Goal: Find specific page/section

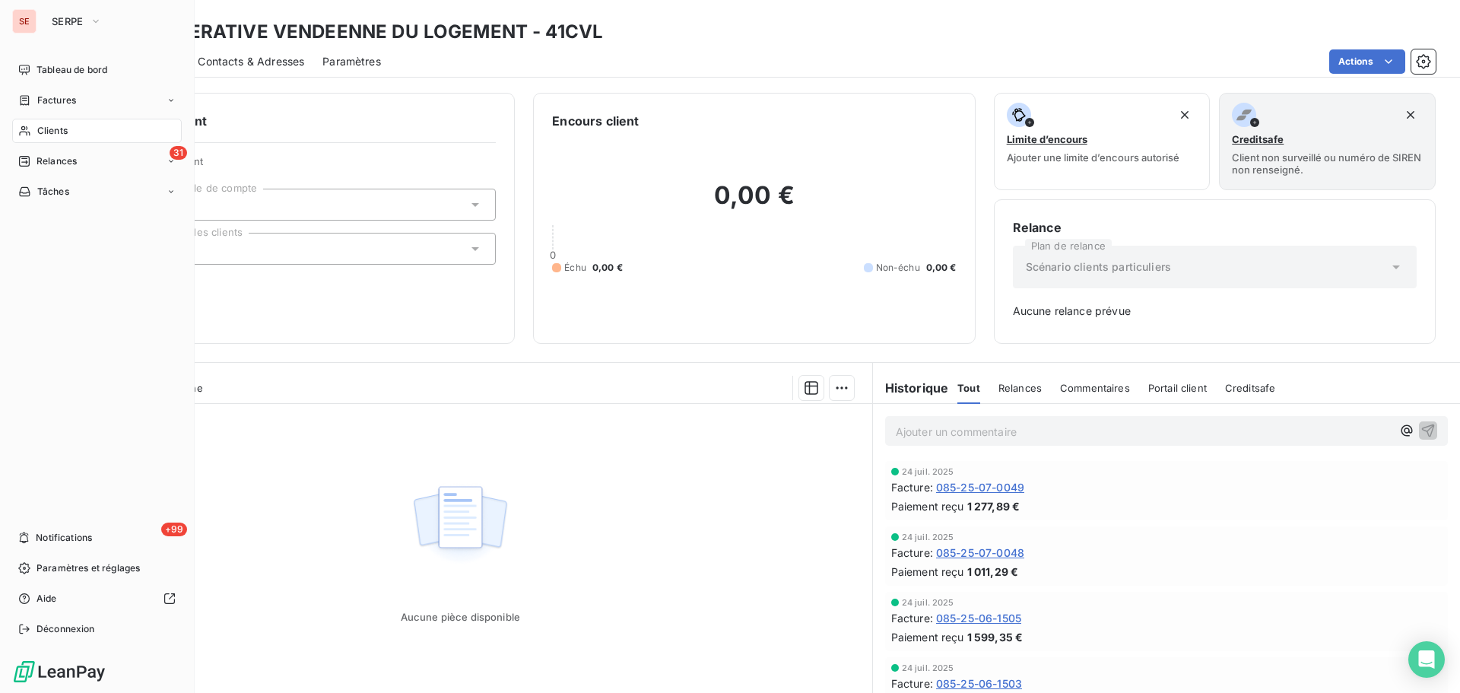
click at [74, 132] on div "Clients" at bounding box center [97, 131] width 170 height 24
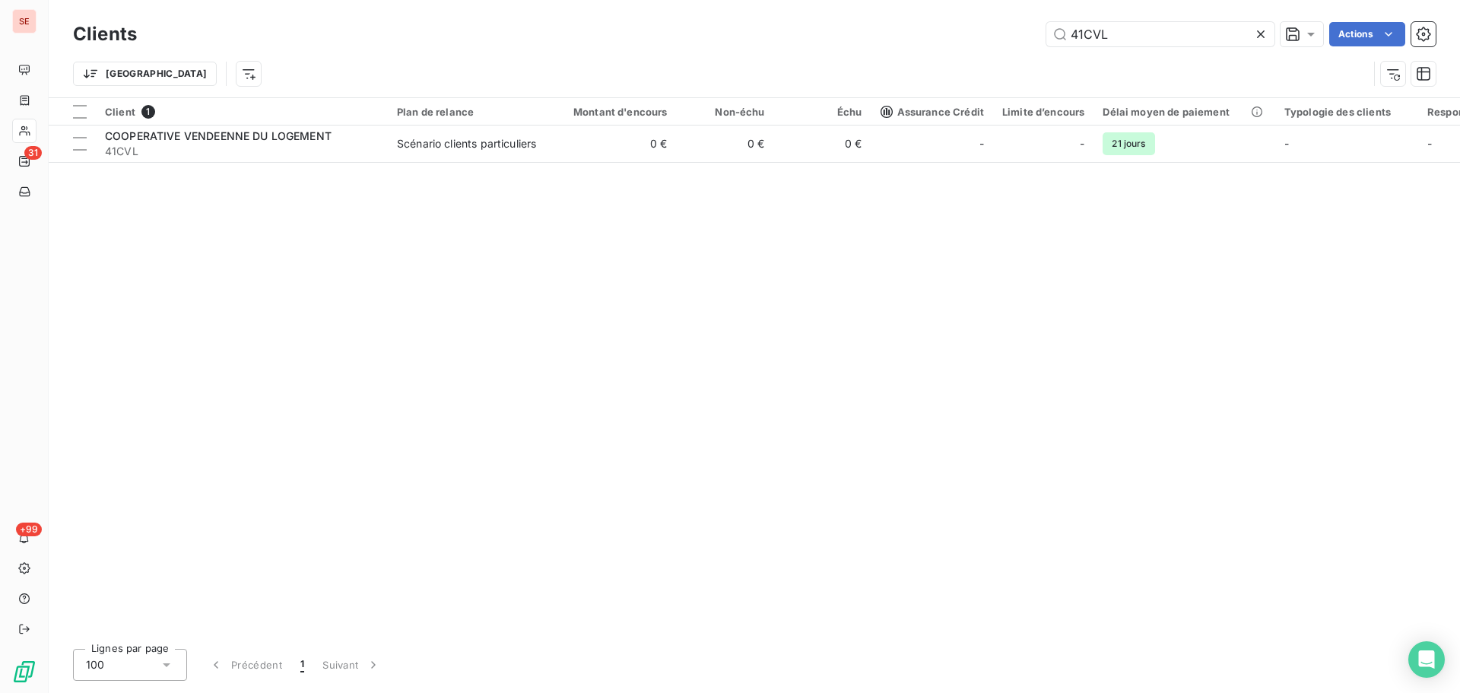
drag, startPoint x: 1139, startPoint y: 37, endPoint x: 1047, endPoint y: 19, distance: 94.6
click at [1055, 23] on input "41CVL" at bounding box center [1161, 34] width 228 height 24
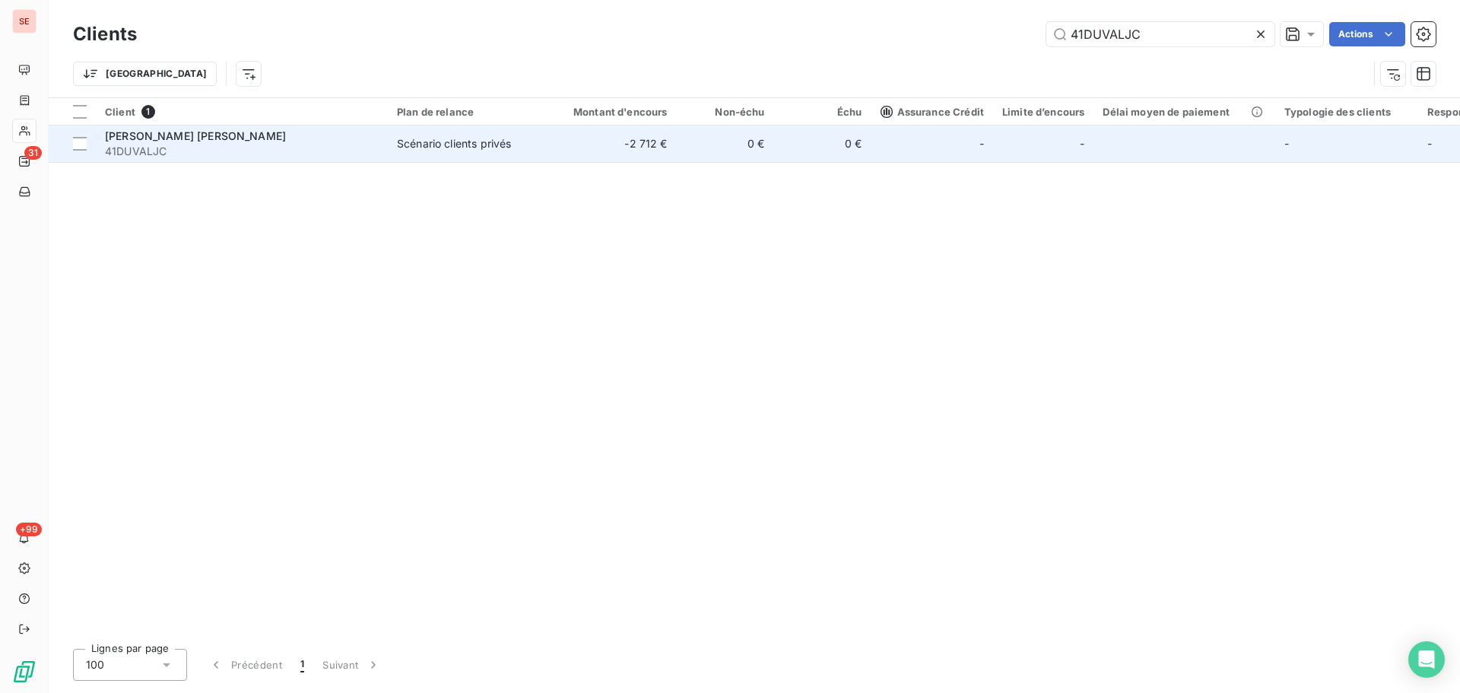
type input "41DUVALJC"
click at [455, 151] on td "Scénario clients privés" at bounding box center [467, 143] width 158 height 37
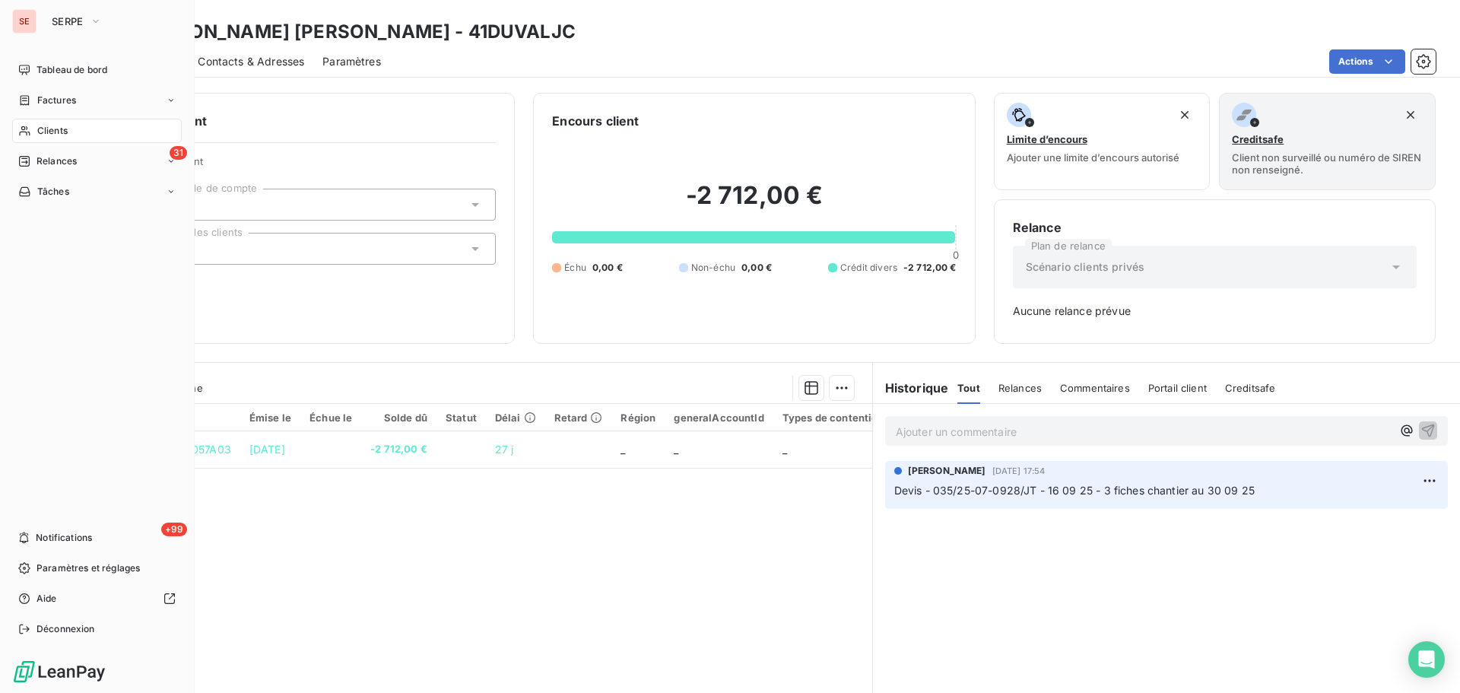
click at [64, 125] on span "Clients" at bounding box center [52, 131] width 30 height 14
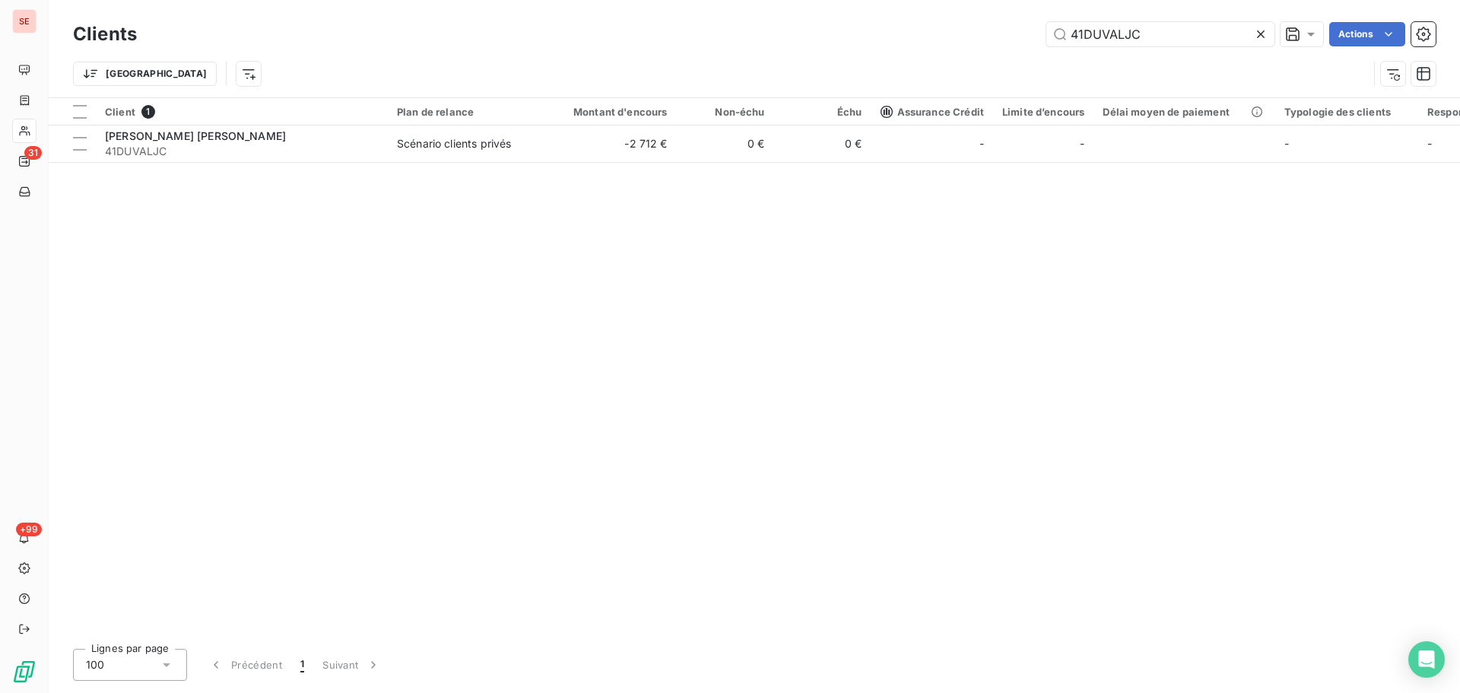
drag, startPoint x: 1164, startPoint y: 40, endPoint x: 939, endPoint y: 59, distance: 226.7
click at [939, 59] on div "Clients 41DUVALJC Actions [GEOGRAPHIC_DATA]" at bounding box center [754, 57] width 1363 height 79
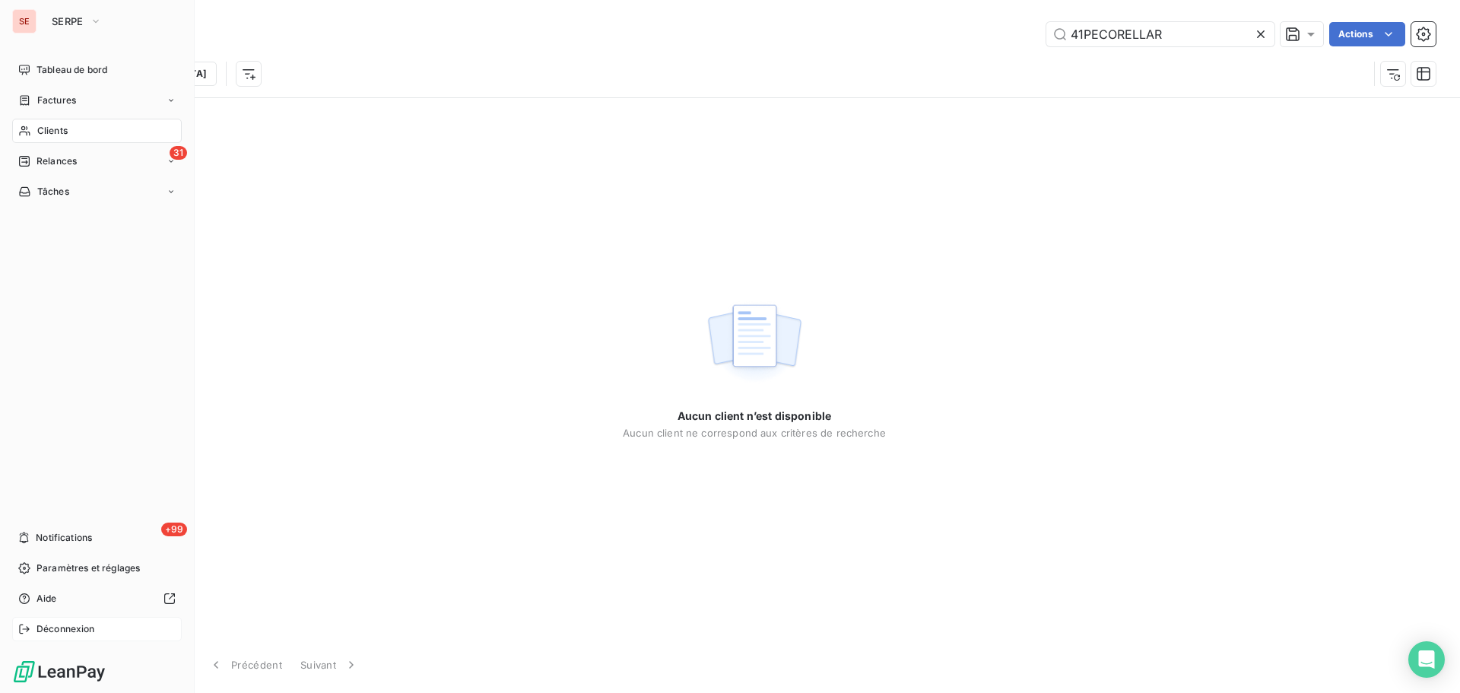
type input "41PECORELLAR"
click at [34, 638] on div "Déconnexion" at bounding box center [97, 629] width 170 height 24
